Goal: Check status: Check status

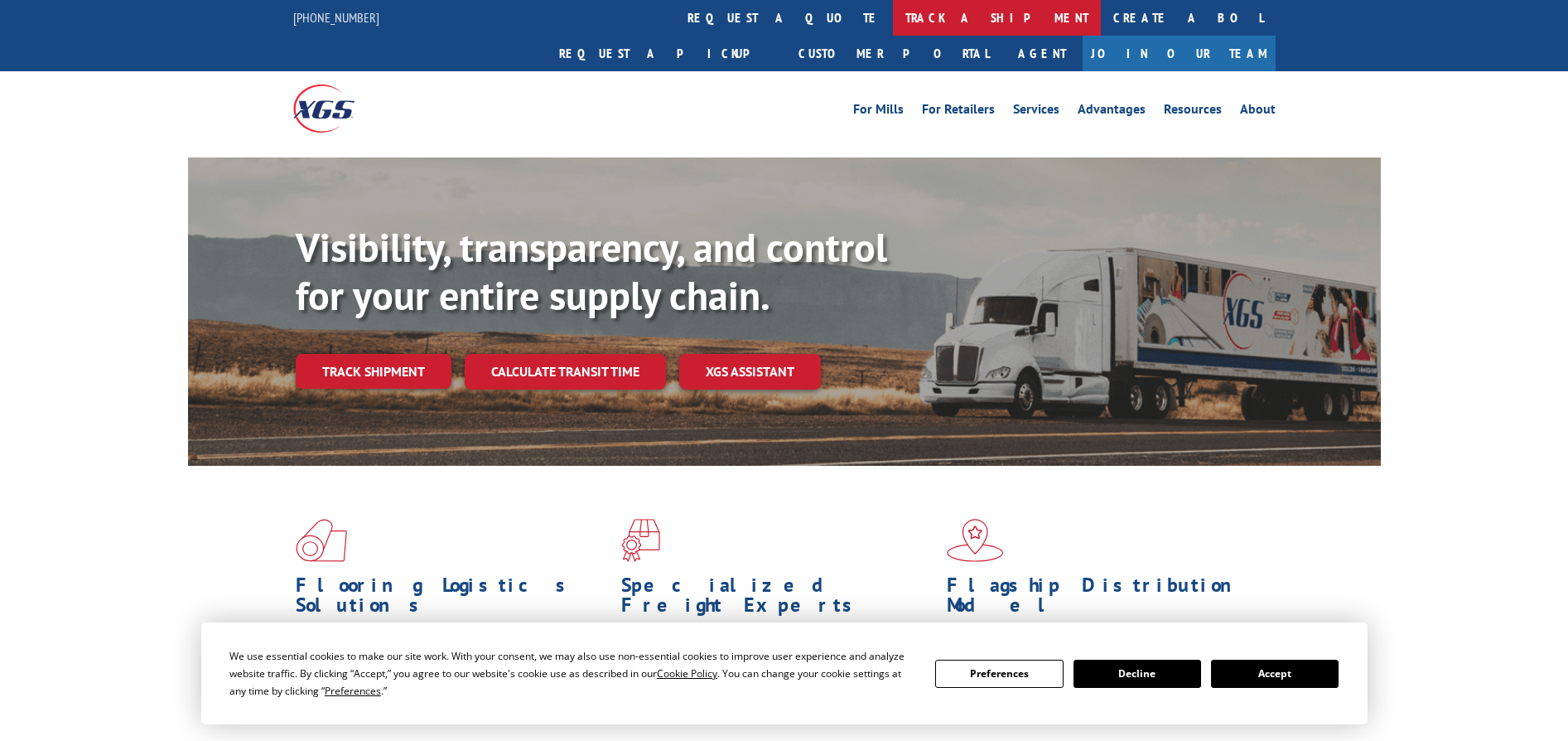
click at [893, 12] on link "track a shipment" at bounding box center [997, 18] width 208 height 36
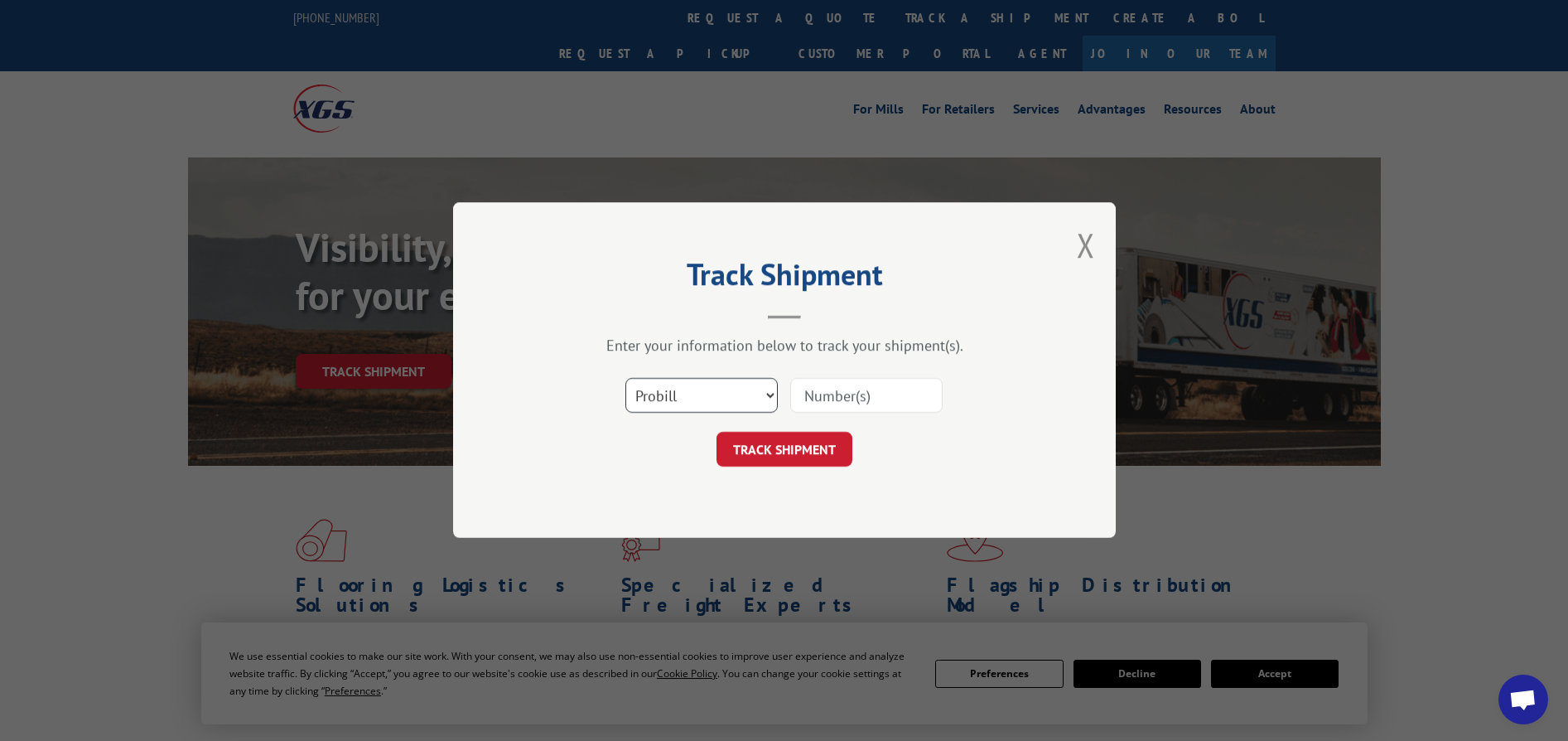
click at [732, 400] on select "Select category... Probill BOL PO" at bounding box center [701, 396] width 152 height 35
select select "bol"
click at [625, 379] on select "Select category... Probill BOL PO" at bounding box center [701, 396] width 152 height 35
click at [813, 403] on input at bounding box center [866, 396] width 152 height 35
paste input "5569331"
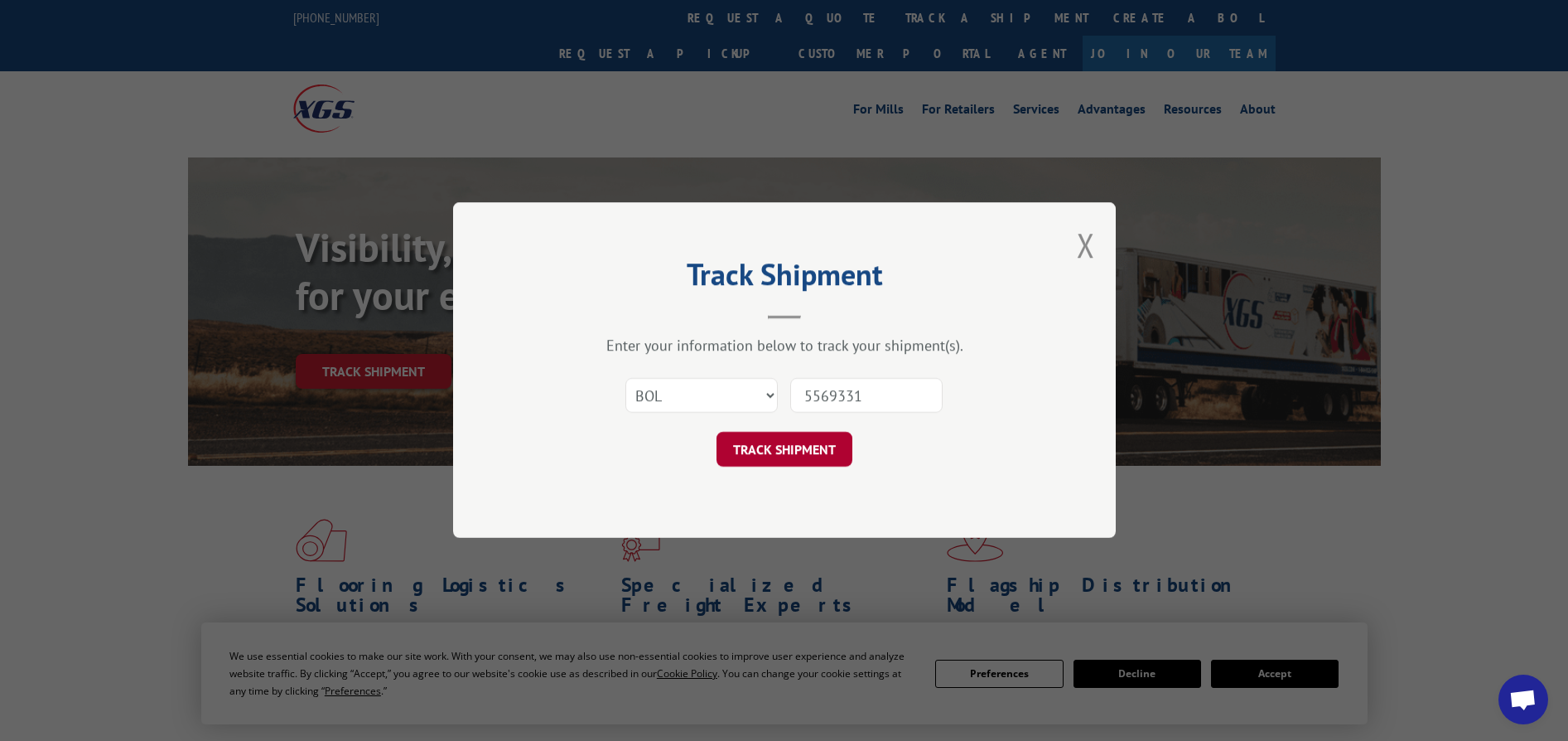
type input "5569331"
click at [839, 448] on button "TRACK SHIPMENT" at bounding box center [784, 449] width 136 height 35
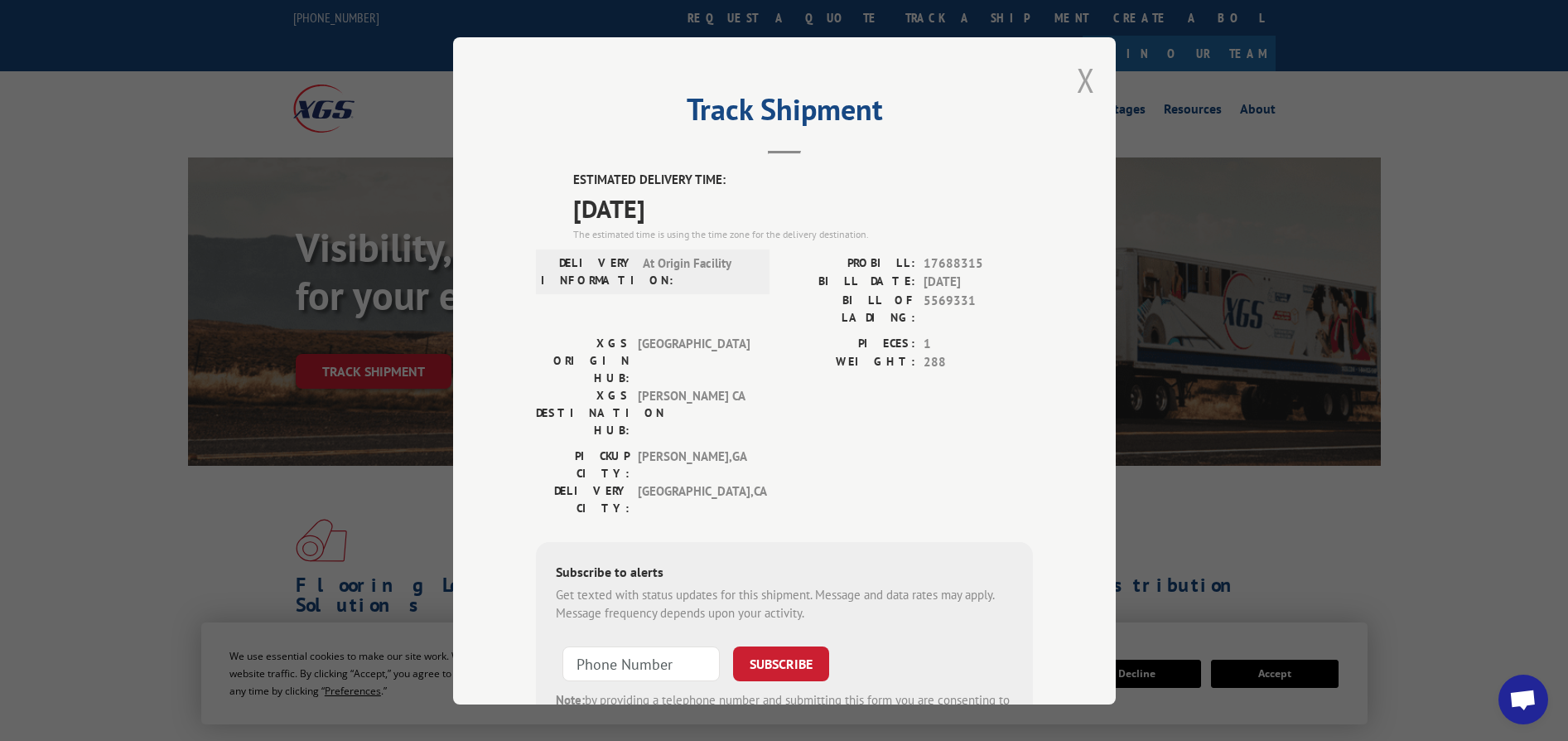
click at [1079, 77] on button "Close modal" at bounding box center [1086, 79] width 18 height 44
